Goal: Download file/media

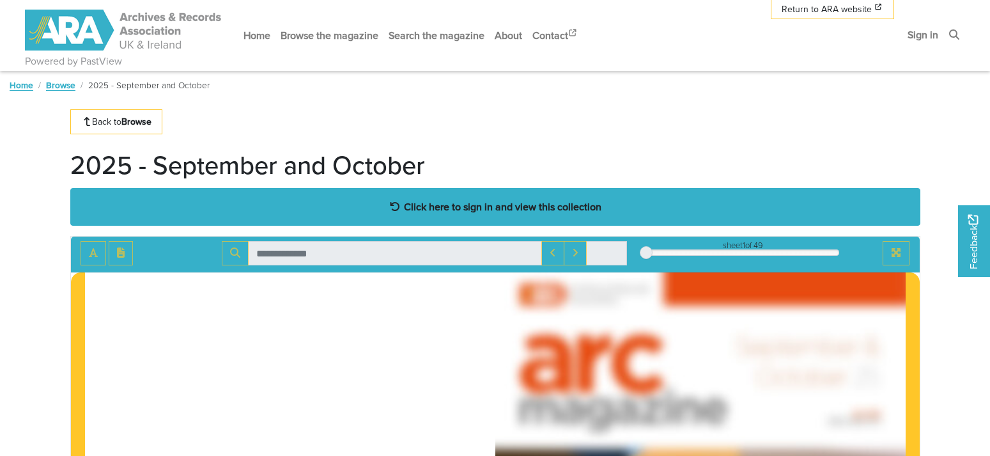
click at [469, 205] on strong "Click here to sign in and view this collection" at bounding box center [502, 206] width 197 height 14
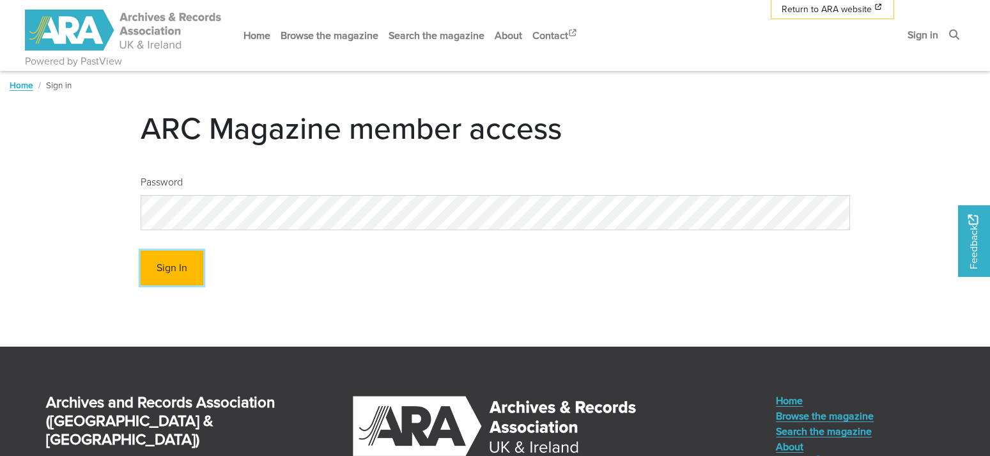
click at [186, 265] on button "Sign In" at bounding box center [172, 267] width 63 height 35
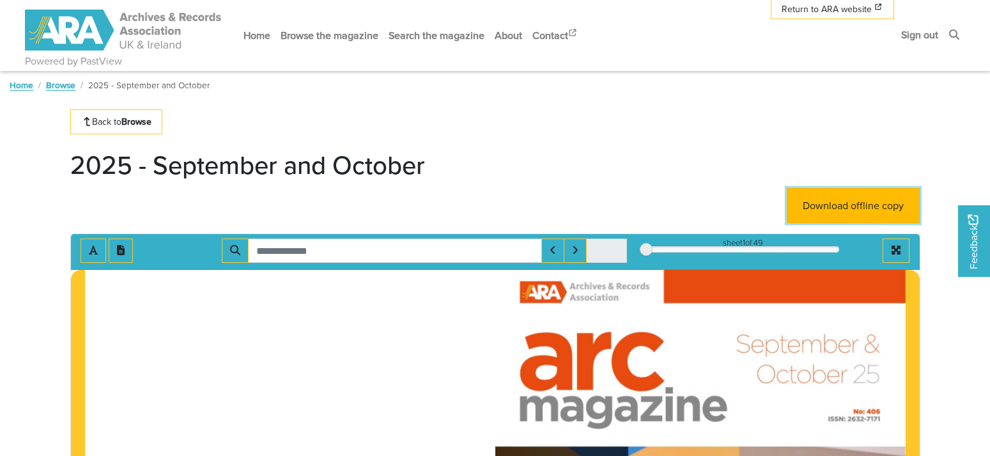
click at [847, 208] on link "Download offline copy" at bounding box center [853, 205] width 133 height 35
